Goal: Connect with others: Connect with other users

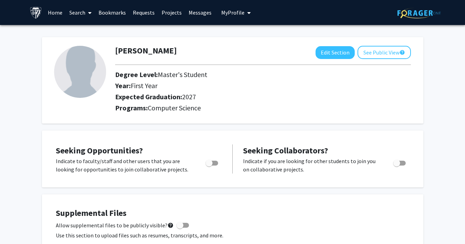
scroll to position [11, 0]
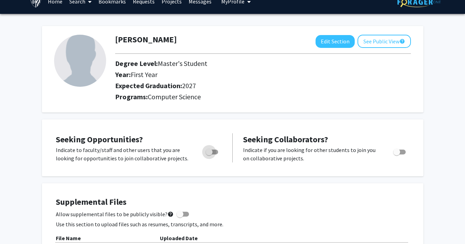
click at [208, 153] on span "Toggle" at bounding box center [209, 151] width 7 height 7
click at [209, 154] on input "Are you actively seeking opportunities?" at bounding box center [209, 154] width 0 height 0
checkbox input "true"
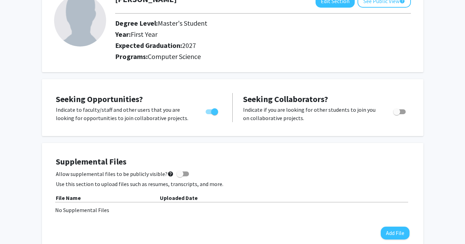
scroll to position [0, 0]
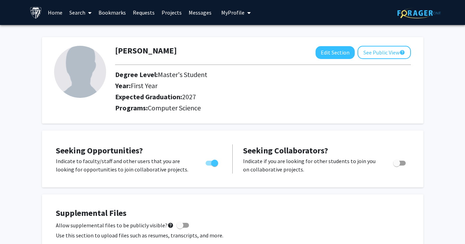
click at [83, 15] on link "Search" at bounding box center [80, 12] width 29 height 24
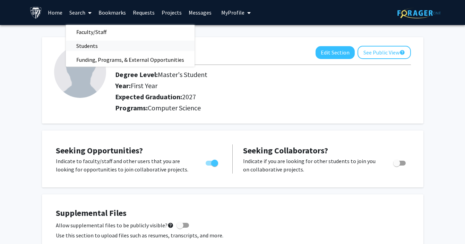
click at [82, 40] on span "Students" at bounding box center [87, 46] width 42 height 14
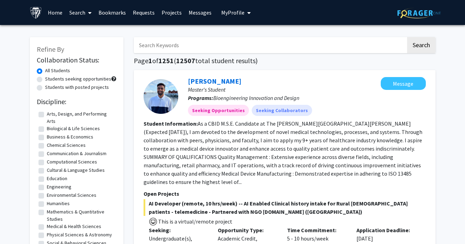
click at [81, 10] on link "Search" at bounding box center [80, 12] width 29 height 24
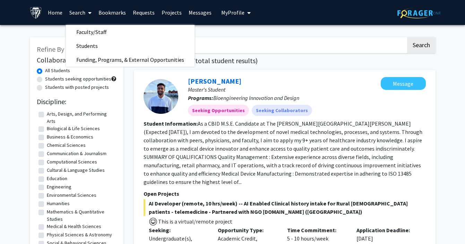
click at [249, 141] on fg-read-more "As a CBID M.S.E. Candidate at The [PERSON_NAME][GEOGRAPHIC_DATA][PERSON_NAME] (…" at bounding box center [283, 152] width 279 height 65
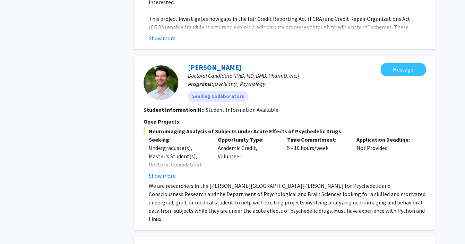
scroll to position [1996, 0]
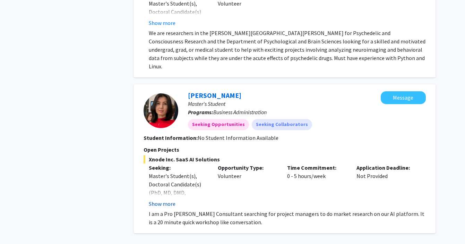
click at [165, 199] on button "Show more" at bounding box center [162, 203] width 27 height 8
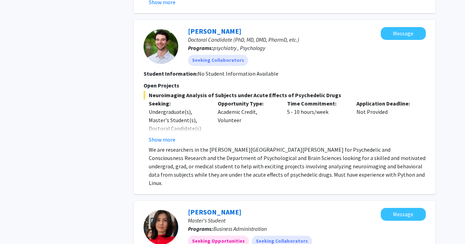
scroll to position [1879, 0]
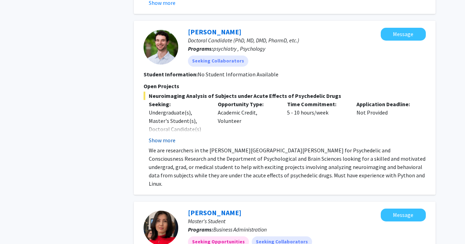
click at [160, 136] on button "Show more" at bounding box center [162, 140] width 27 height 8
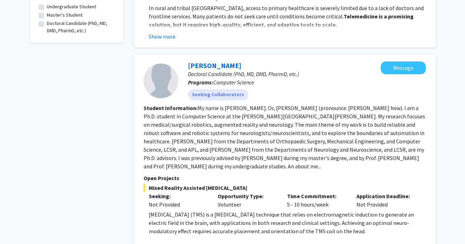
scroll to position [0, 0]
